Goal: Find contact information: Obtain details needed to contact an individual or organization

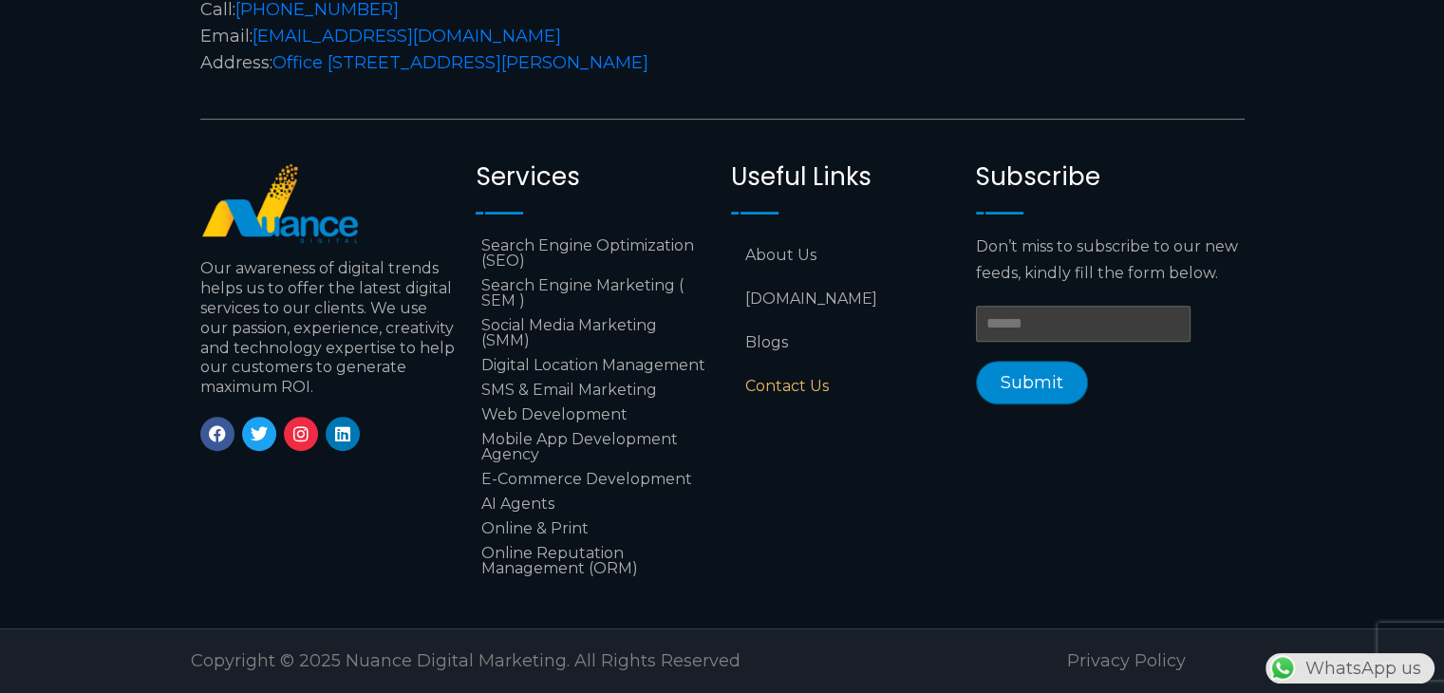
click at [809, 383] on link "Contact Us" at bounding box center [844, 387] width 226 height 44
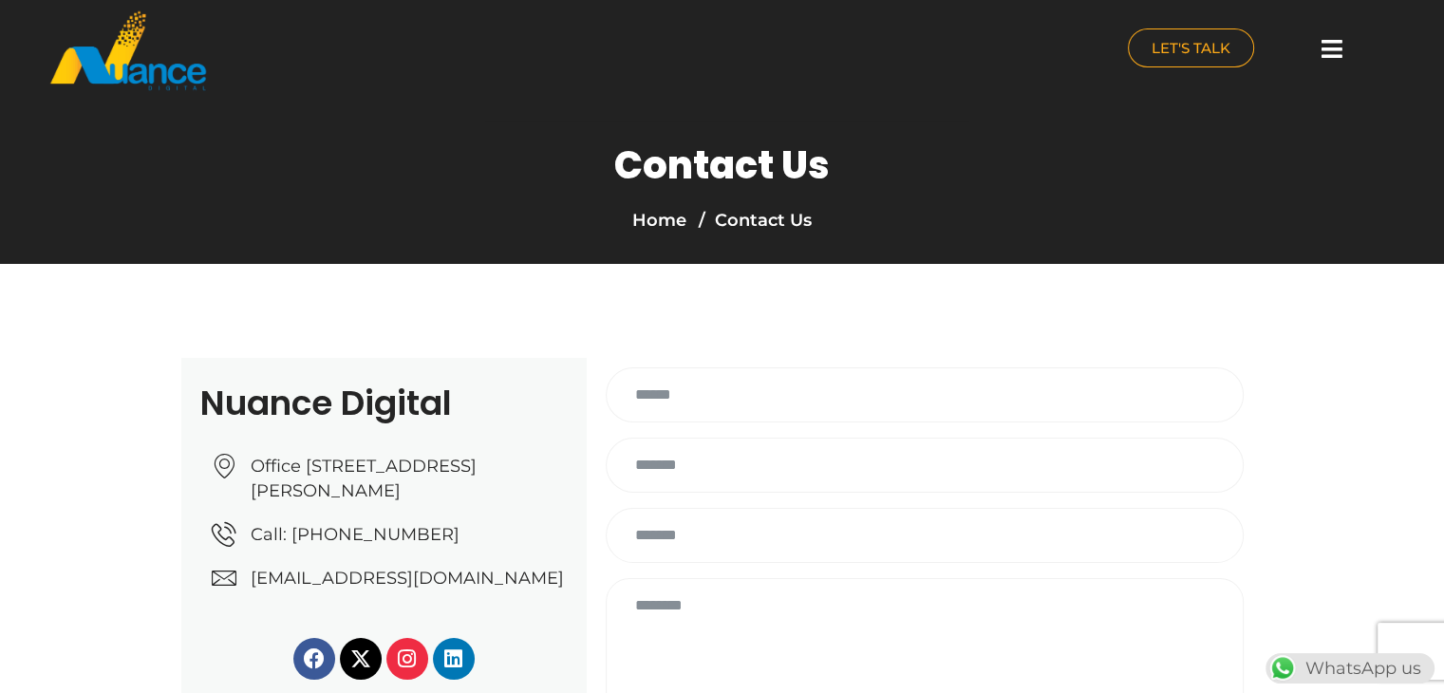
click at [250, 591] on span "[EMAIL_ADDRESS][DOMAIN_NAME]" at bounding box center [405, 578] width 318 height 25
click at [489, 591] on span "[EMAIL_ADDRESS][DOMAIN_NAME]" at bounding box center [405, 578] width 318 height 25
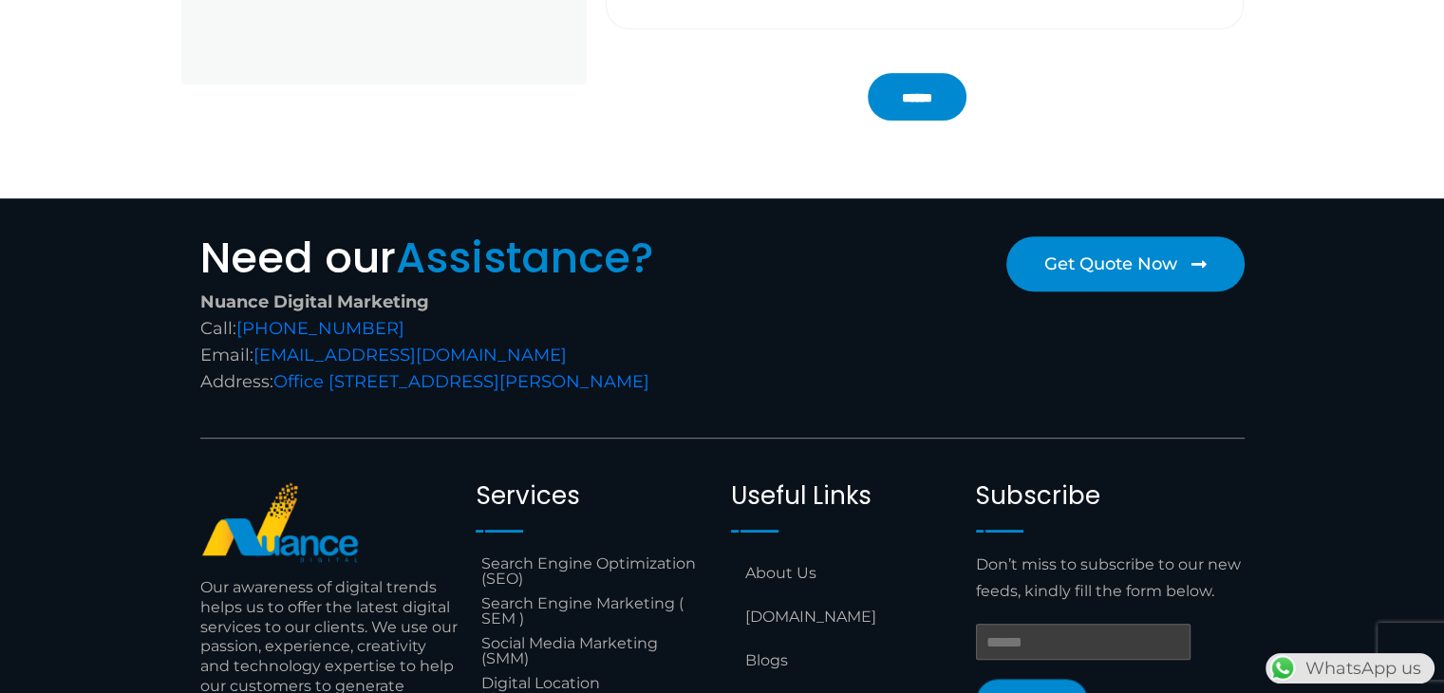
scroll to position [781, 0]
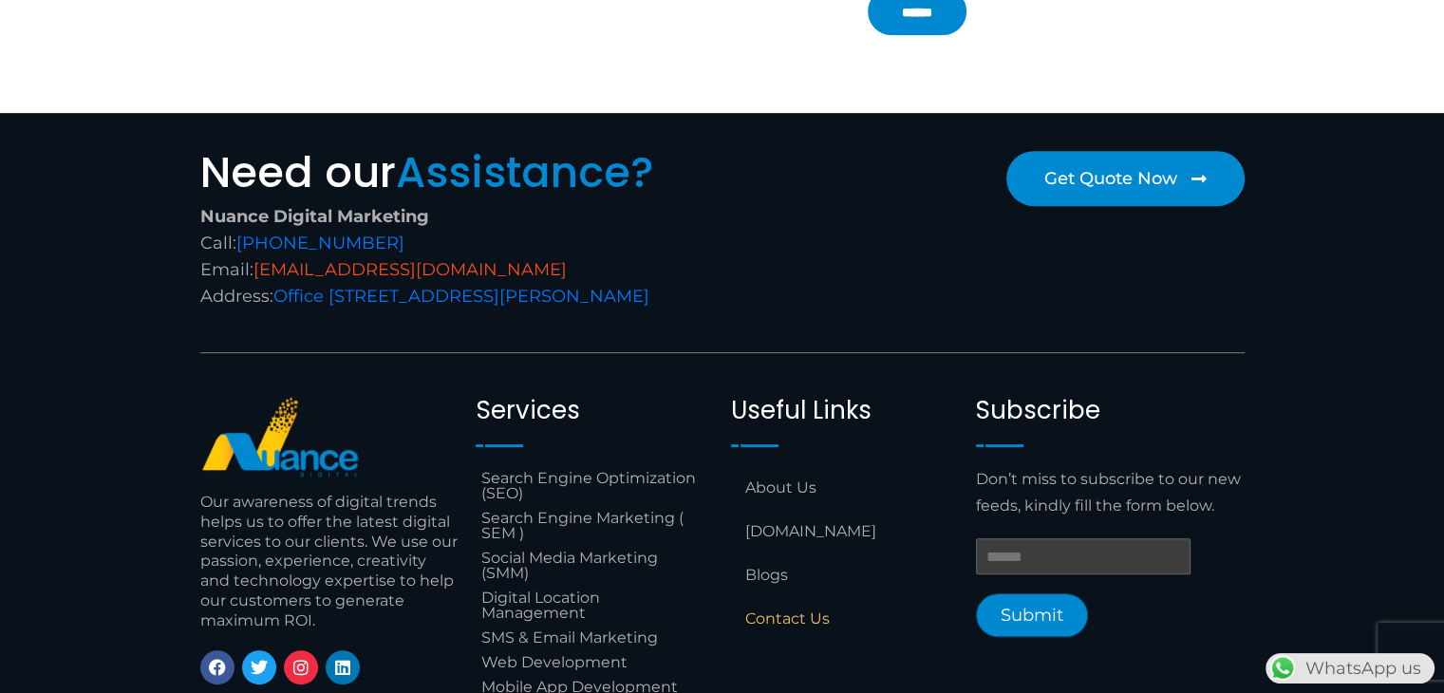
drag, startPoint x: 560, startPoint y: 267, endPoint x: 258, endPoint y: 267, distance: 302.0
click at [258, 267] on div "Nuance Digital Marketing Call: +974 6688 1424 Email: info@nuancedigitalsolution…" at bounding box center [456, 256] width 513 height 106
copy link "[EMAIL_ADDRESS][DOMAIN_NAME]"
